Goal: Information Seeking & Learning: Learn about a topic

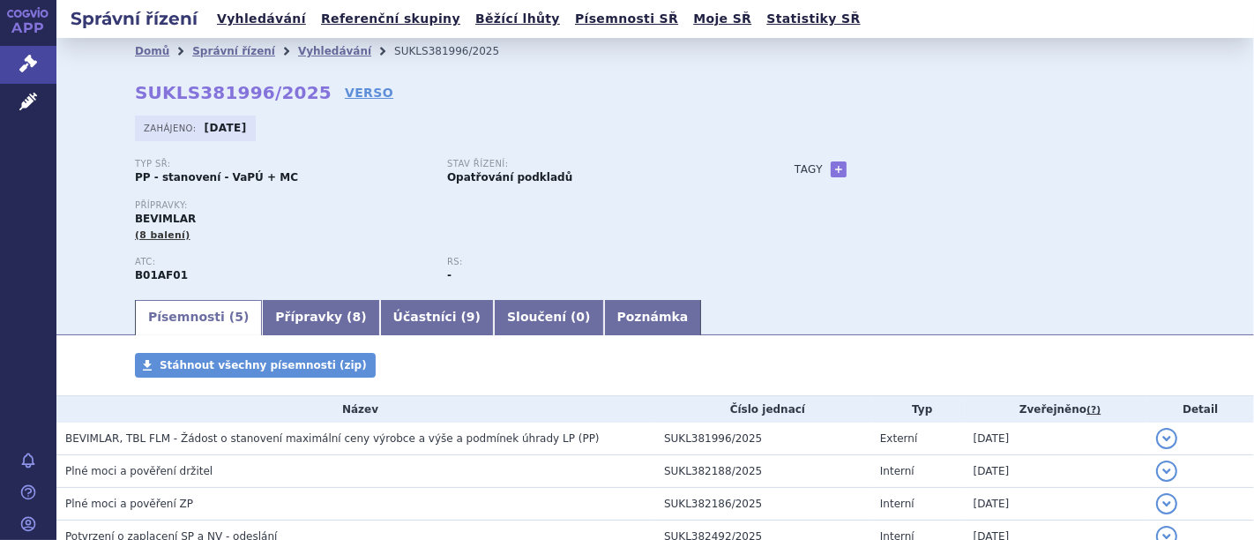
click at [303, 165] on p "Typ SŘ:" at bounding box center [282, 164] width 295 height 11
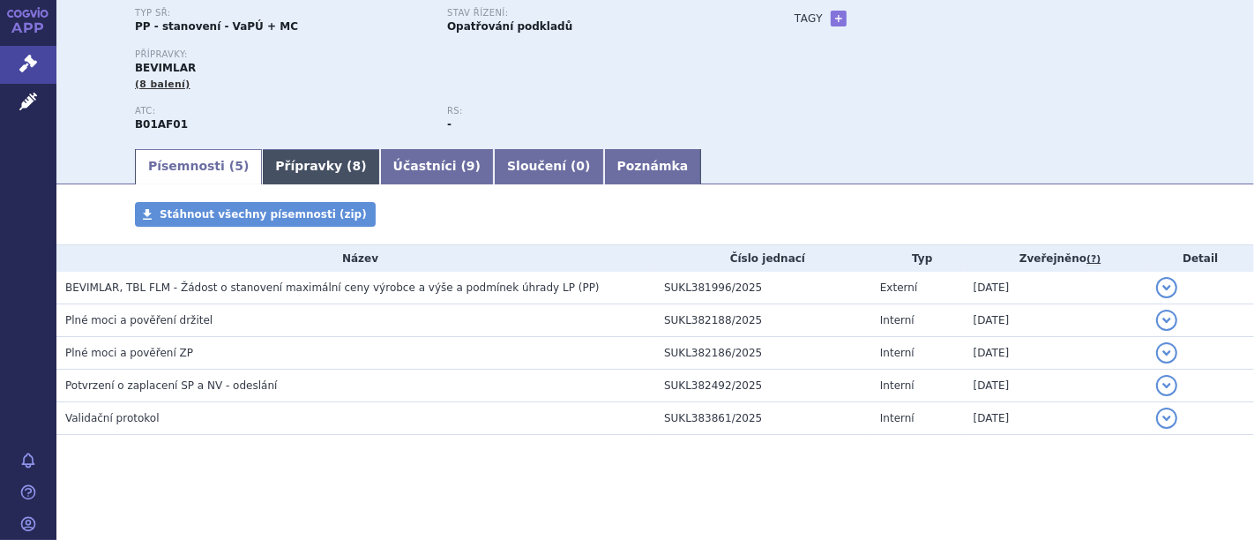
click at [296, 166] on link "Přípravky ( 8 )" at bounding box center [320, 166] width 117 height 35
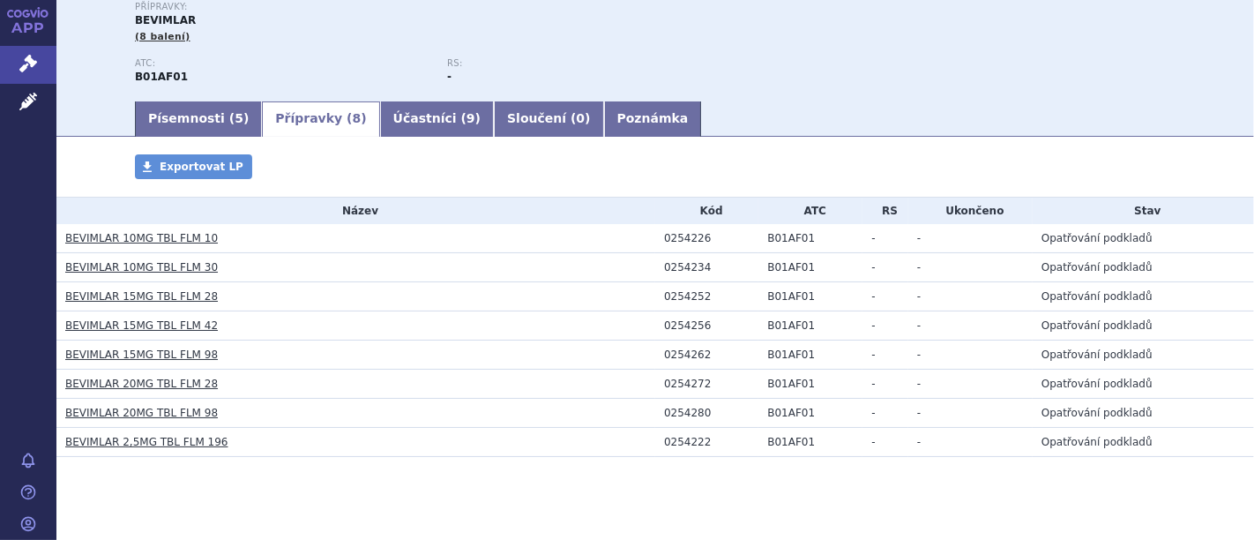
scroll to position [220, 0]
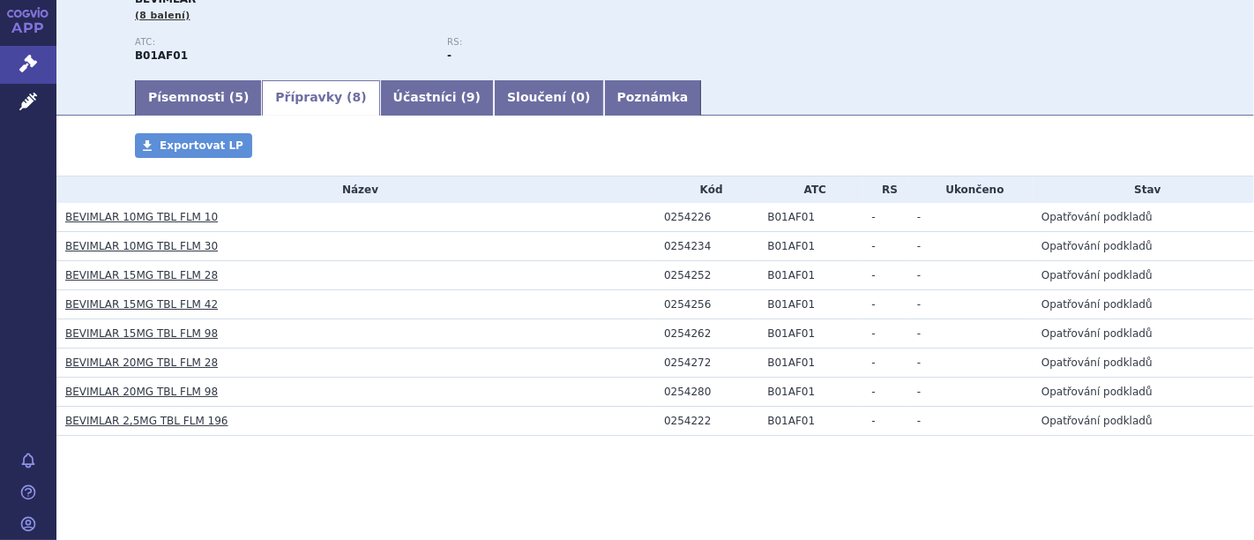
click at [131, 213] on link "BEVIMLAR 10MG TBL FLM 10" at bounding box center [141, 217] width 153 height 12
click at [155, 215] on link "BEVIMLAR 10MG TBL FLM 10" at bounding box center [141, 217] width 153 height 12
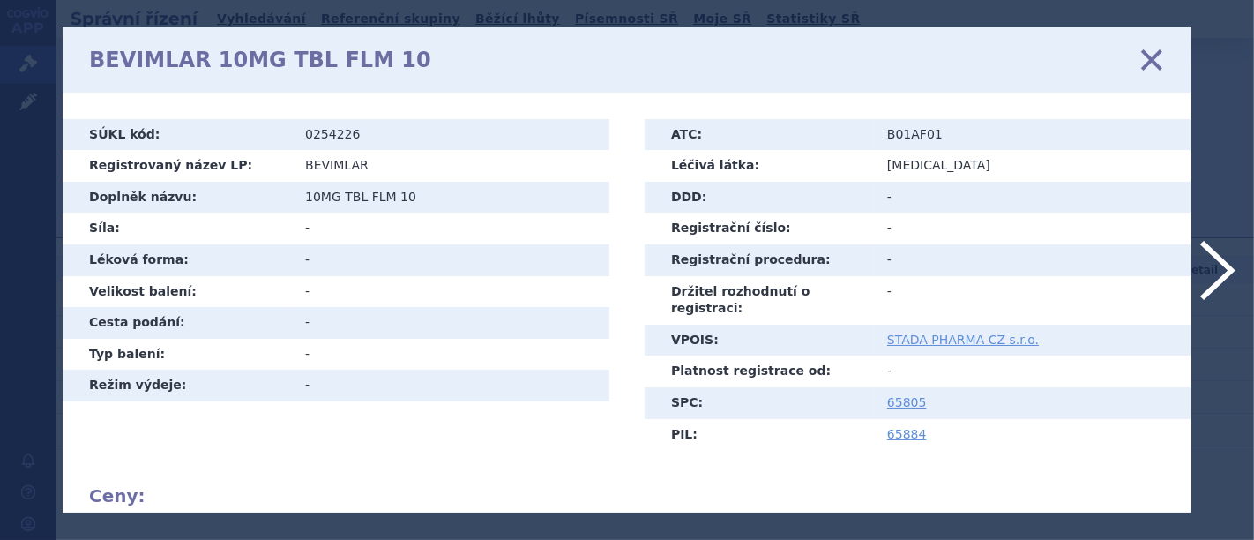
click at [1145, 59] on icon at bounding box center [1152, 59] width 37 height 37
